Goal: Task Accomplishment & Management: Use online tool/utility

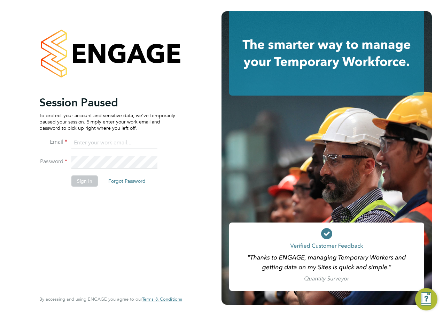
click at [104, 139] on input at bounding box center [114, 143] width 86 height 13
type input "[PERSON_NAME][EMAIL_ADDRESS][PERSON_NAME][PERSON_NAME][DOMAIN_NAME]"
click at [95, 154] on li "Email [PERSON_NAME][EMAIL_ADDRESS][PERSON_NAME][PERSON_NAME][DOMAIN_NAME]" at bounding box center [107, 147] width 136 height 20
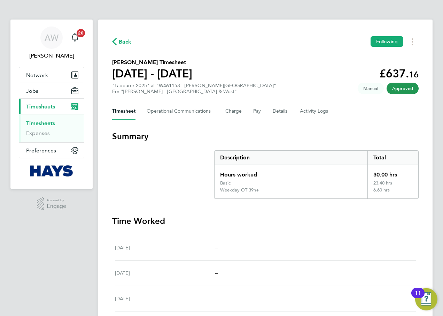
click at [41, 122] on link "Timesheets" at bounding box center [40, 123] width 29 height 7
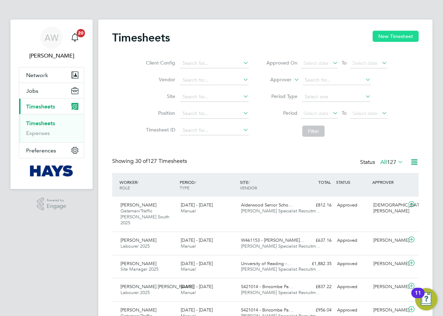
click at [415, 34] on button "New Timesheet" at bounding box center [396, 36] width 46 height 11
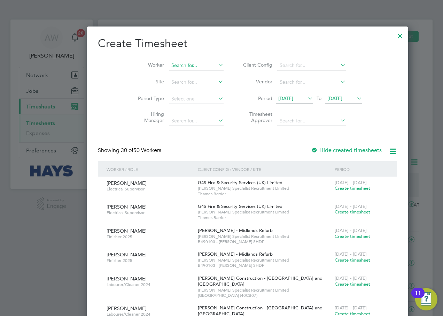
click at [179, 66] on input at bounding box center [196, 66] width 55 height 10
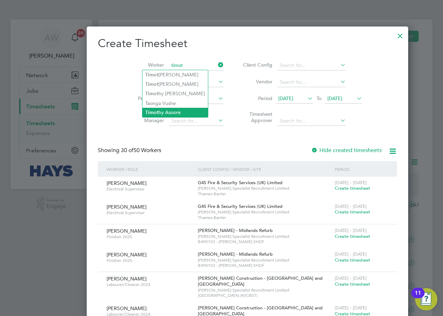
click at [181, 109] on li "Timot hy Asoore" at bounding box center [176, 112] width 66 height 9
type input "Timothy Asoore"
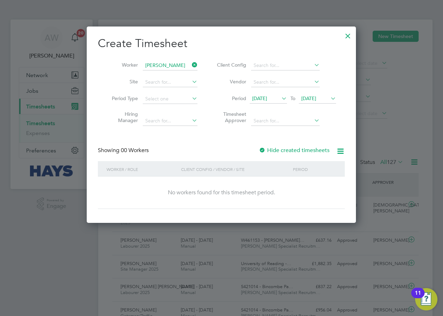
click at [273, 149] on label "Hide created timesheets" at bounding box center [294, 150] width 71 height 7
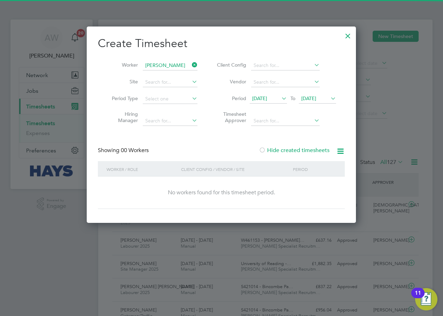
click at [316, 97] on span "25 Sep 2025" at bounding box center [308, 98] width 15 height 6
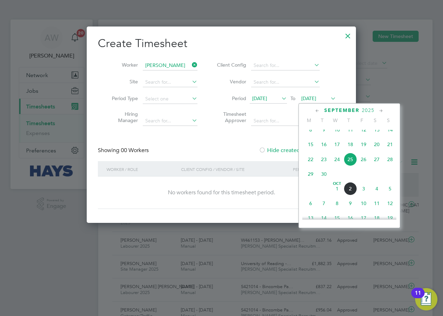
click at [352, 193] on span "2" at bounding box center [350, 188] width 13 height 13
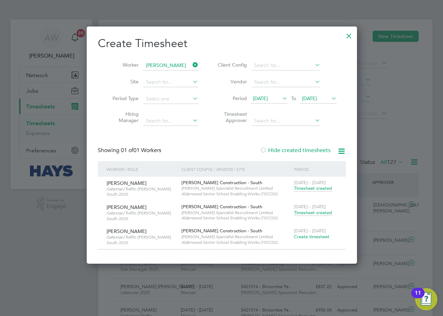
click at [309, 214] on span "Timesheet created" at bounding box center [313, 212] width 38 height 6
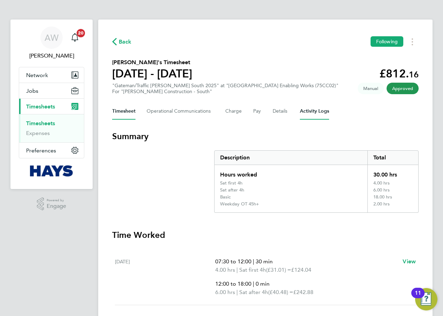
click at [309, 110] on Logs-tab "Activity Logs" at bounding box center [314, 111] width 29 height 17
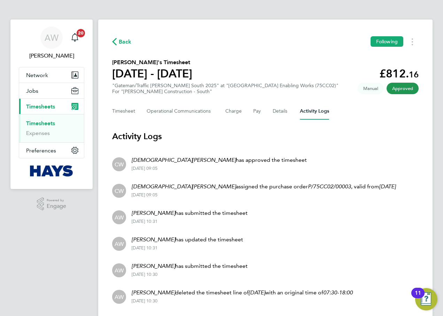
drag, startPoint x: 173, startPoint y: 169, endPoint x: 132, endPoint y: 170, distance: 40.8
click at [132, 170] on div "01 Oct 2025 - 09:05" at bounding box center [219, 169] width 175 height 6
copy div "01 Oct 2025 - 09:05"
